Goal: Transaction & Acquisition: Purchase product/service

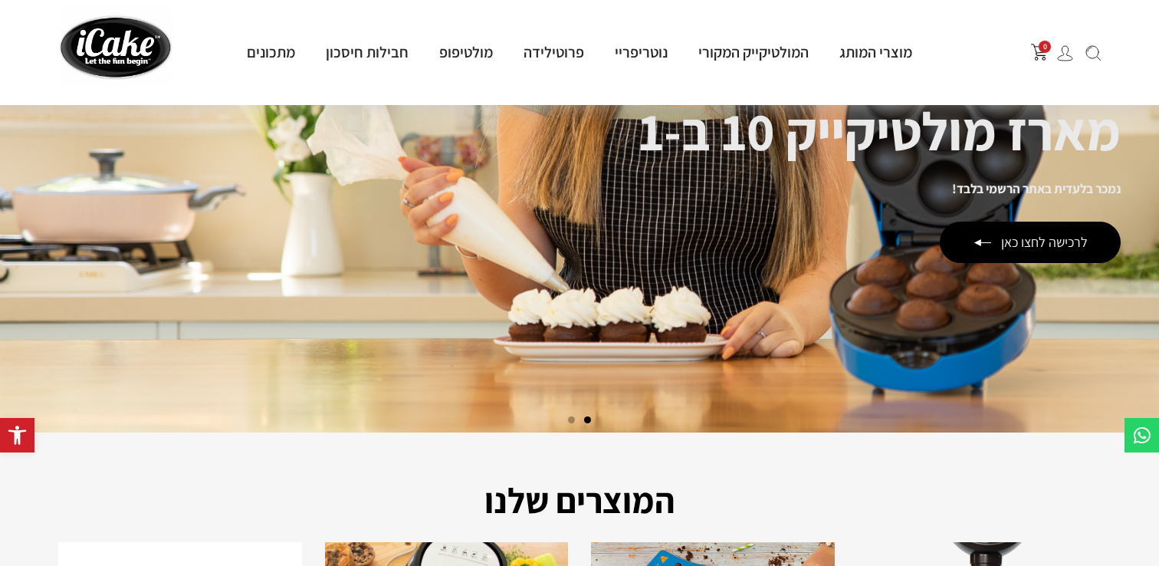
scroll to position [196, 0]
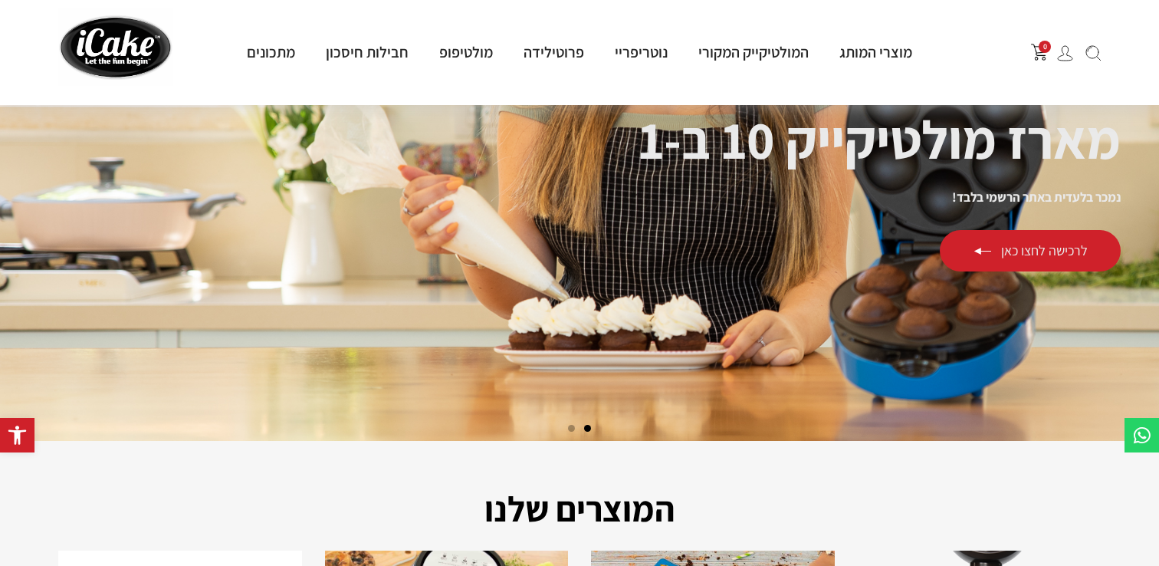
click at [1048, 251] on div "לרכישה לחצו כאן" at bounding box center [1030, 250] width 181 height 41
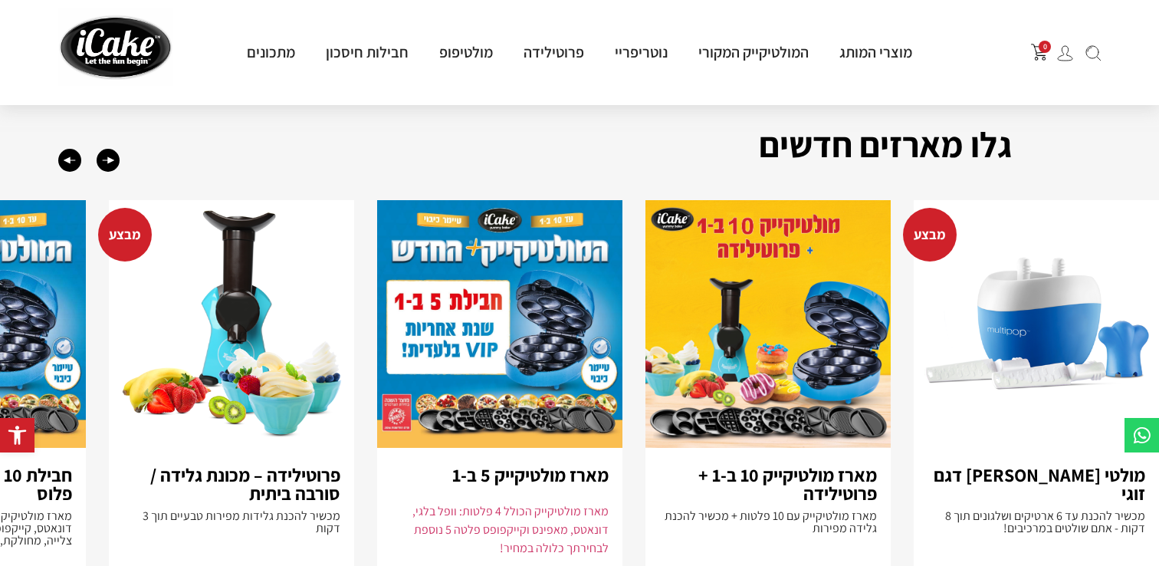
scroll to position [1001, 0]
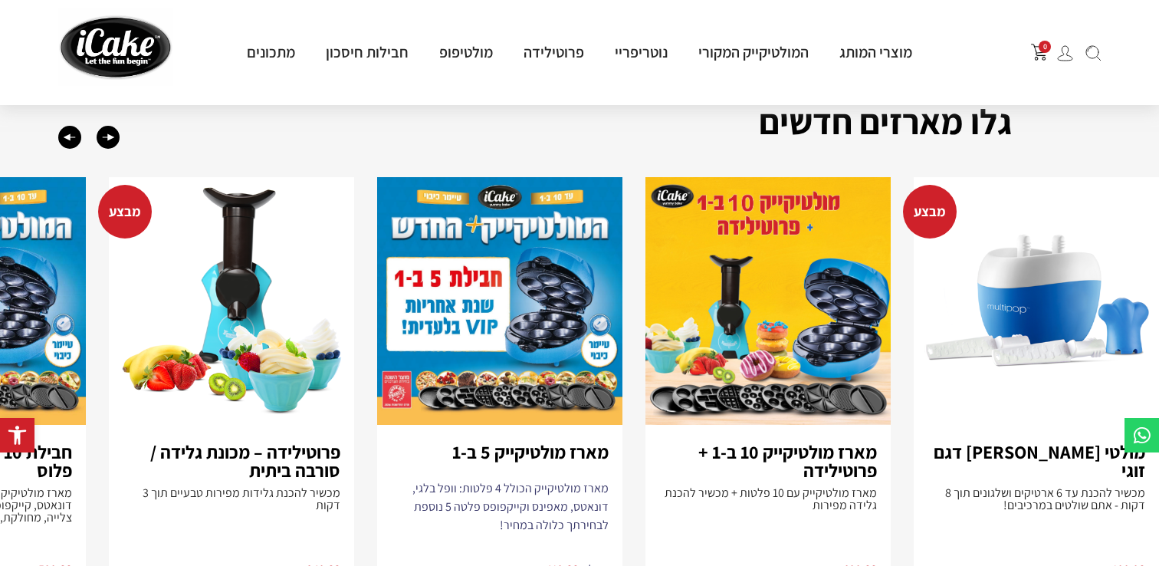
click at [556, 335] on img "3 / 8" at bounding box center [499, 301] width 245 height 248
click at [458, 271] on img "3 / 8" at bounding box center [499, 301] width 245 height 248
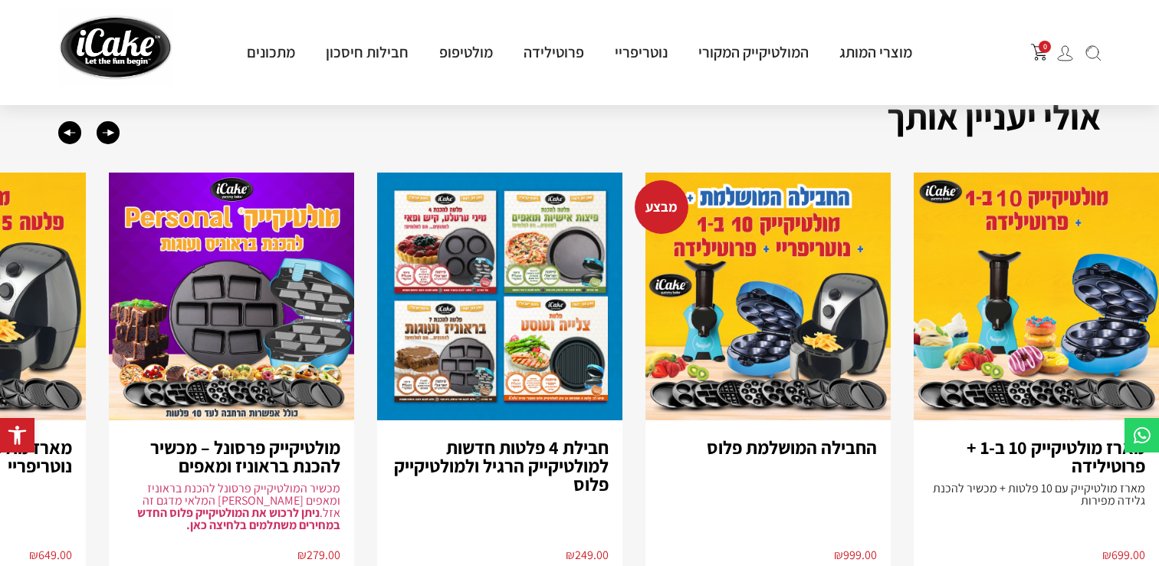
scroll to position [1240, 0]
